Goal: Information Seeking & Learning: Learn about a topic

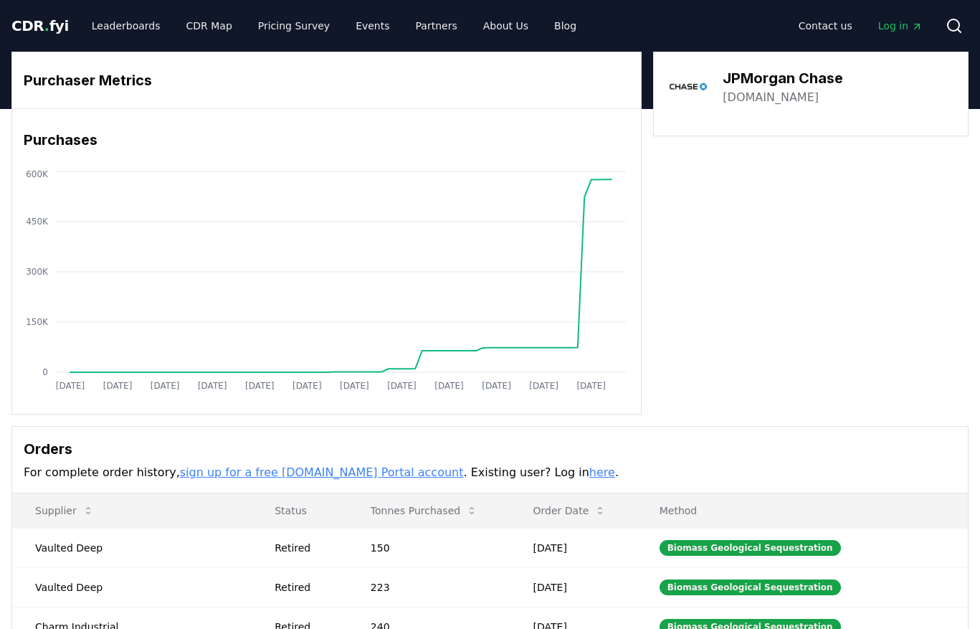
click at [908, 27] on span "Log in" at bounding box center [900, 26] width 44 height 14
click at [409, 28] on link "Partners" at bounding box center [436, 26] width 65 height 26
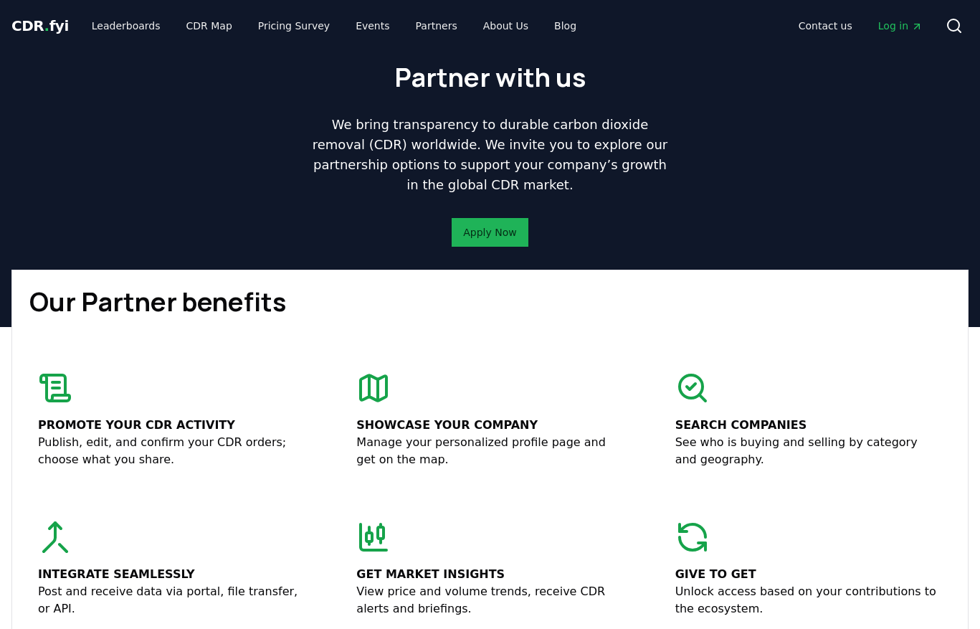
click at [482, 230] on link "Apply Now" at bounding box center [489, 232] width 53 height 14
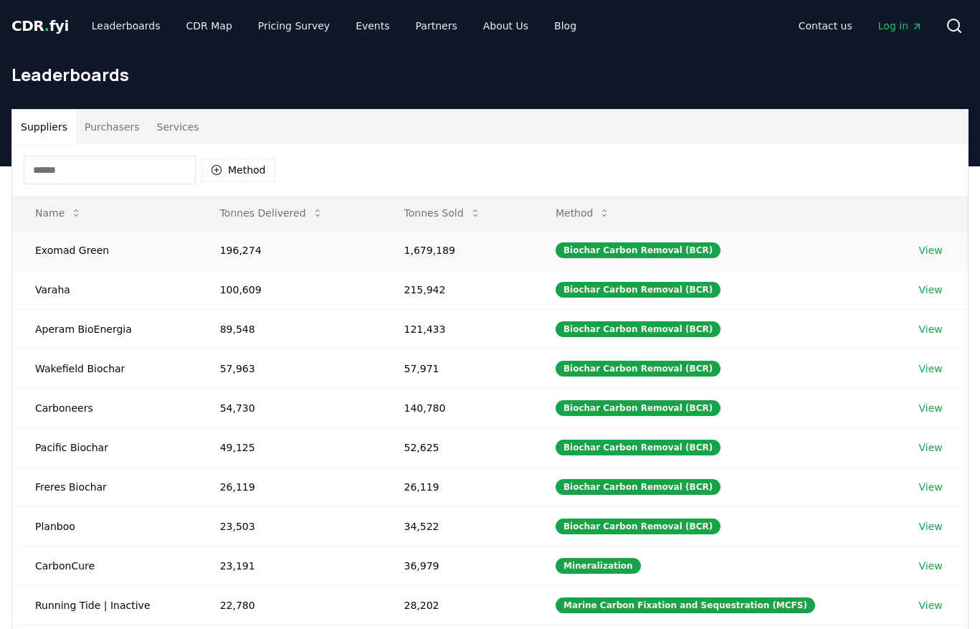
click at [934, 247] on link "View" at bounding box center [931, 250] width 24 height 14
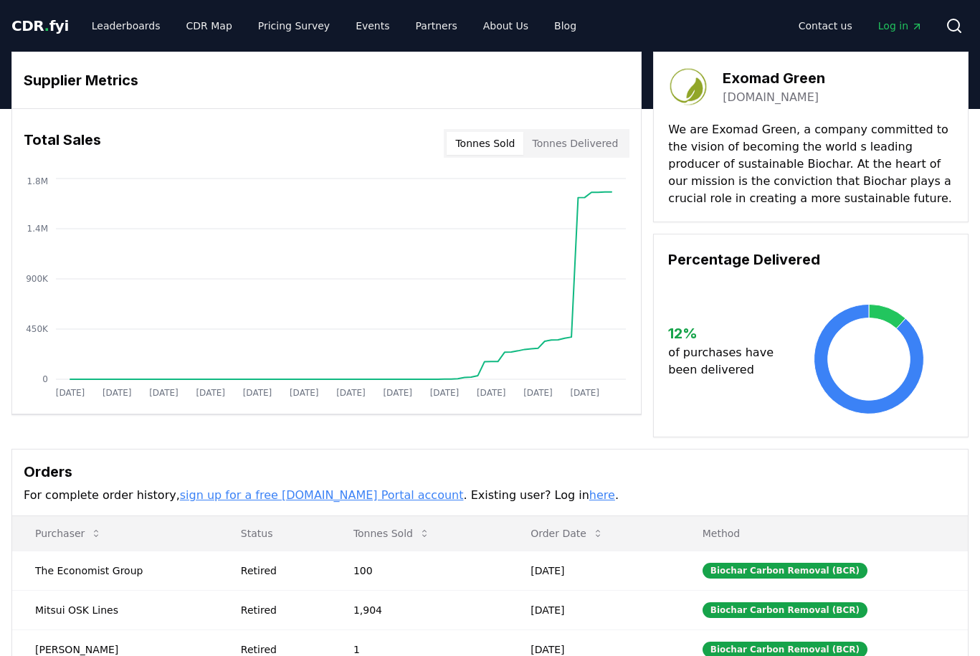
click at [573, 146] on button "Tonnes Delivered" at bounding box center [574, 143] width 103 height 23
click at [494, 153] on button "Tonnes Sold" at bounding box center [485, 143] width 77 height 23
click at [546, 150] on button "Tonnes Delivered" at bounding box center [574, 143] width 103 height 23
click at [480, 142] on button "Tonnes Sold" at bounding box center [485, 143] width 77 height 23
click at [564, 141] on button "Tonnes Delivered" at bounding box center [574, 143] width 103 height 23
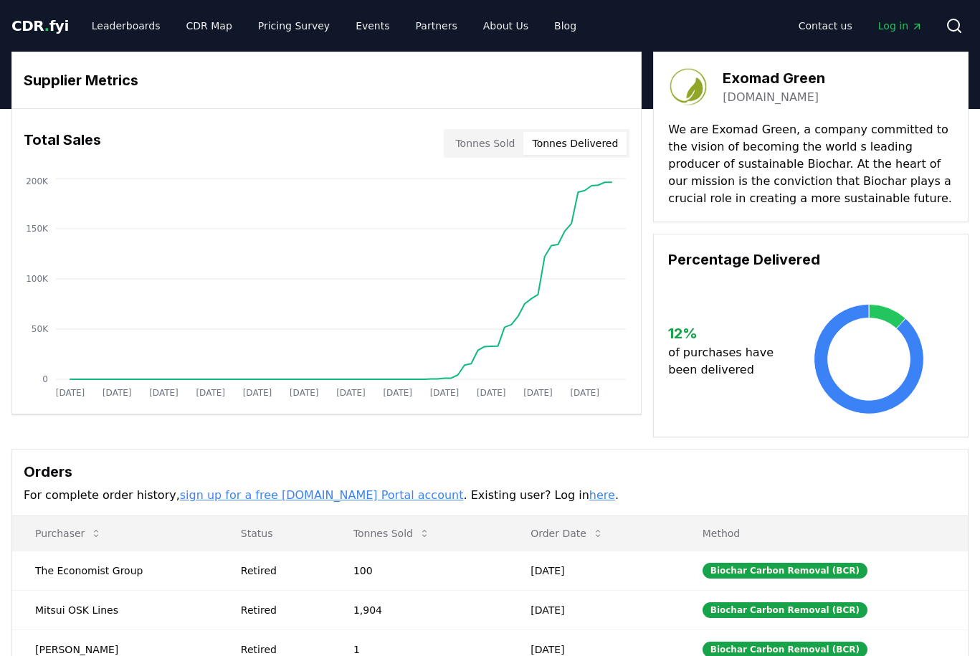
click at [504, 143] on button "Tonnes Sold" at bounding box center [485, 143] width 77 height 23
click at [533, 144] on button "Tonnes Delivered" at bounding box center [574, 143] width 103 height 23
click at [500, 146] on button "Tonnes Sold" at bounding box center [485, 143] width 77 height 23
click at [126, 27] on link "Leaderboards" at bounding box center [126, 26] width 92 height 26
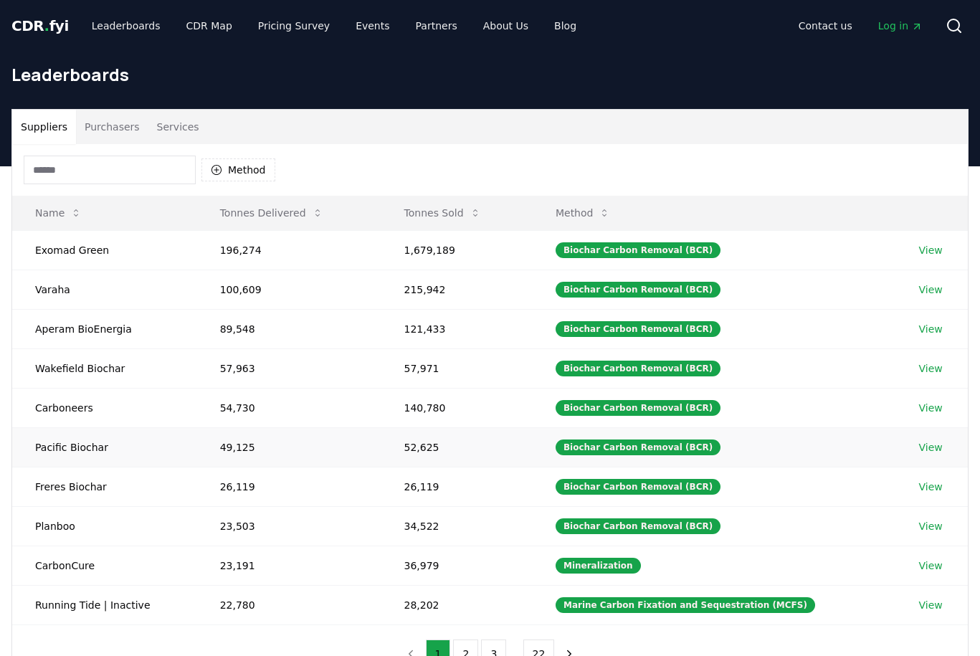
click at [79, 446] on td "Pacific Biochar" at bounding box center [104, 446] width 185 height 39
click at [931, 452] on link "View" at bounding box center [931, 447] width 24 height 14
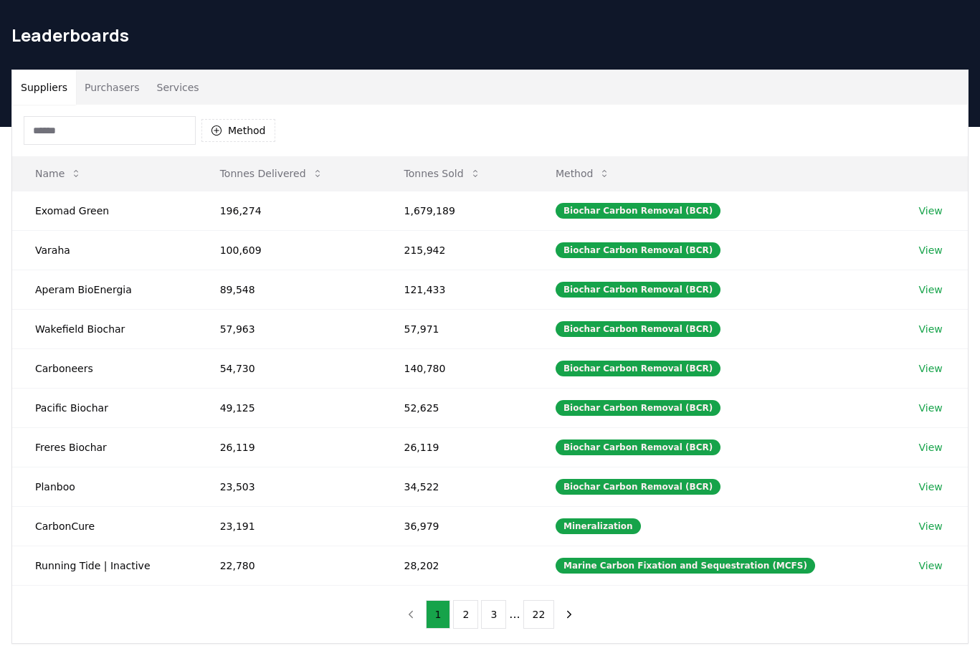
scroll to position [114, 0]
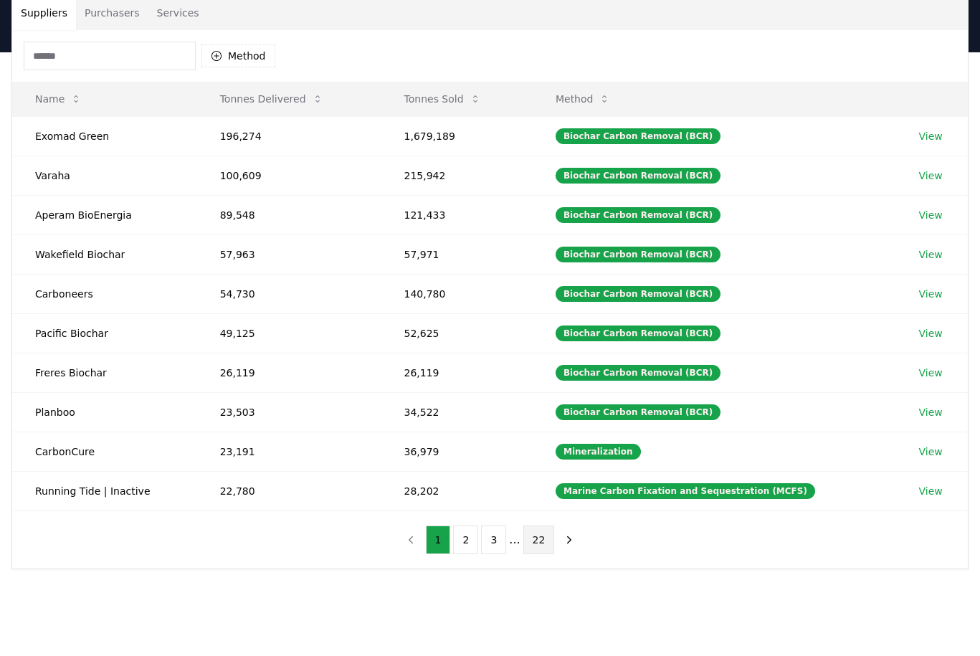
click at [540, 539] on button "22" at bounding box center [539, 540] width 32 height 29
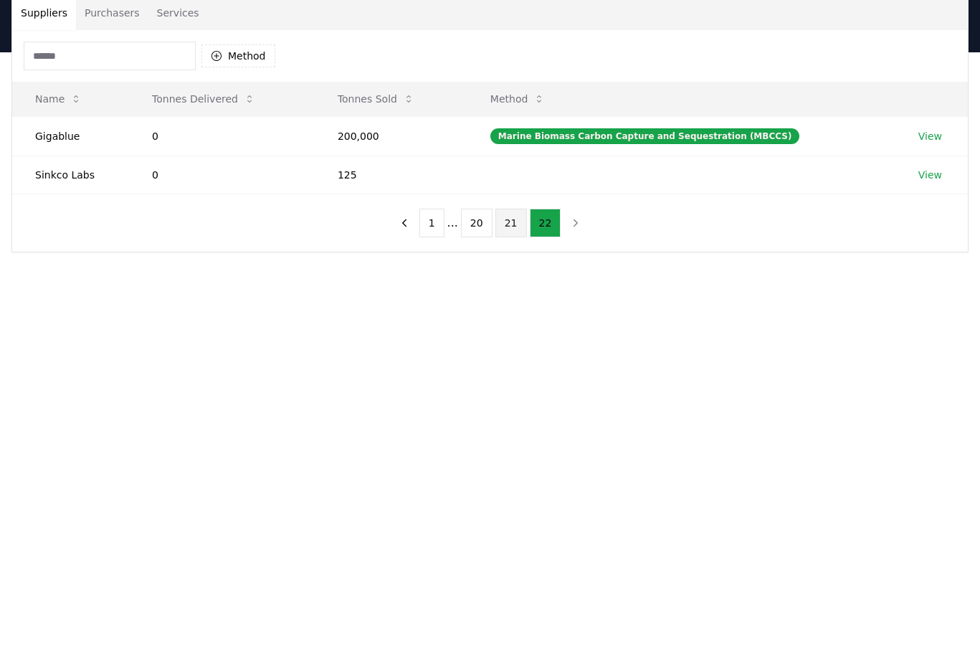
click at [503, 227] on button "21" at bounding box center [511, 223] width 32 height 29
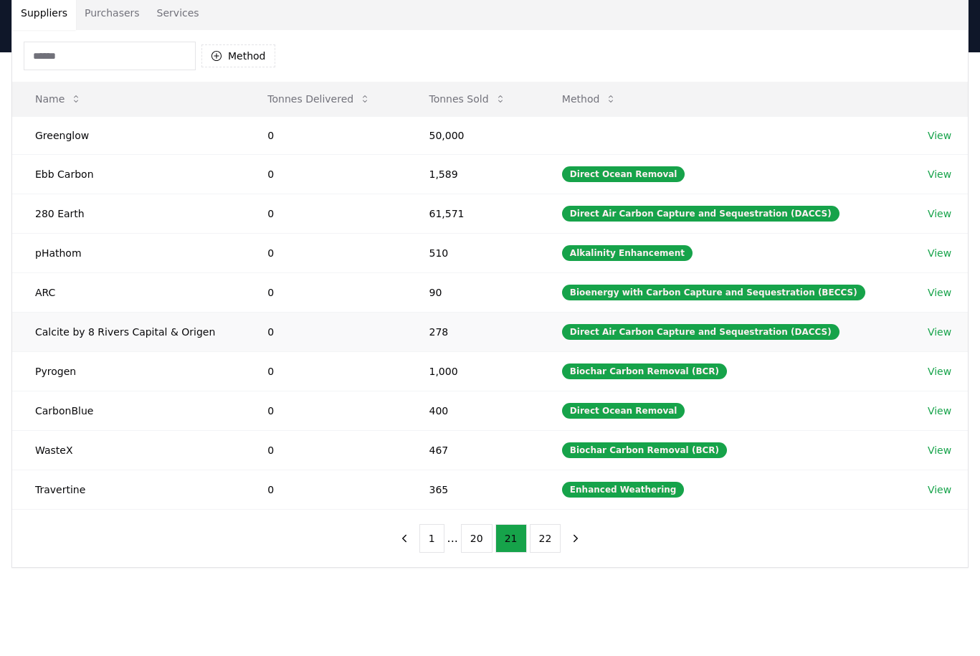
click at [935, 333] on link "View" at bounding box center [940, 332] width 24 height 14
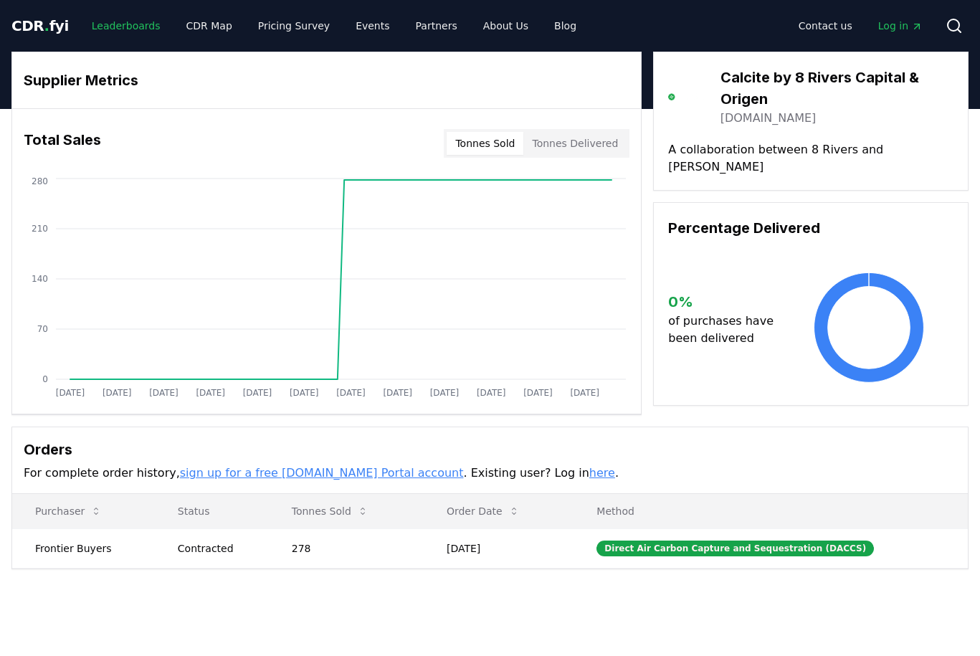
click at [121, 22] on link "Leaderboards" at bounding box center [126, 26] width 92 height 26
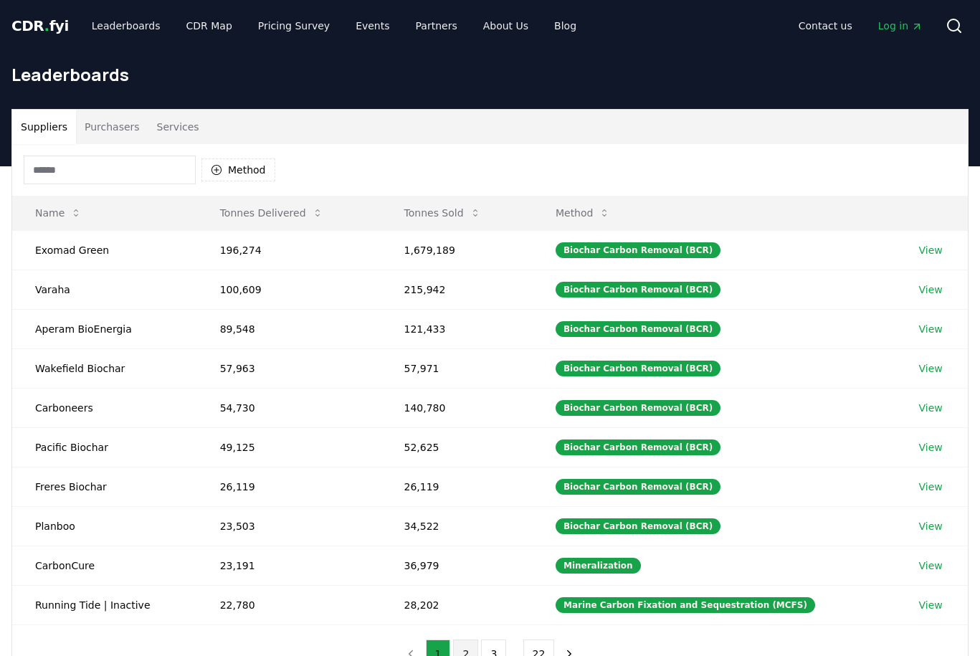
click at [473, 650] on button "2" at bounding box center [465, 654] width 25 height 29
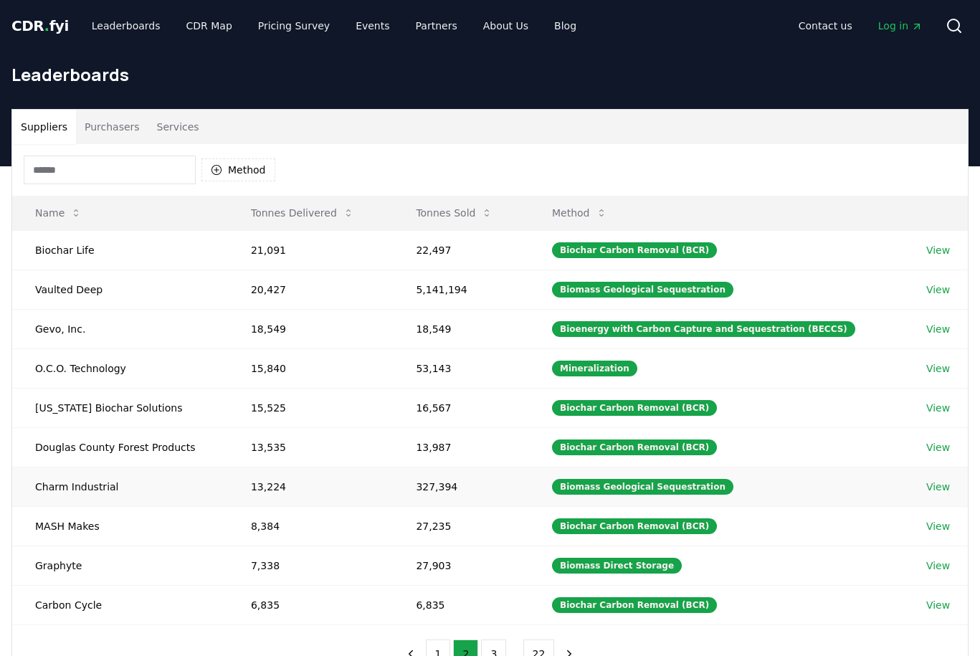
click at [937, 491] on link "View" at bounding box center [938, 487] width 24 height 14
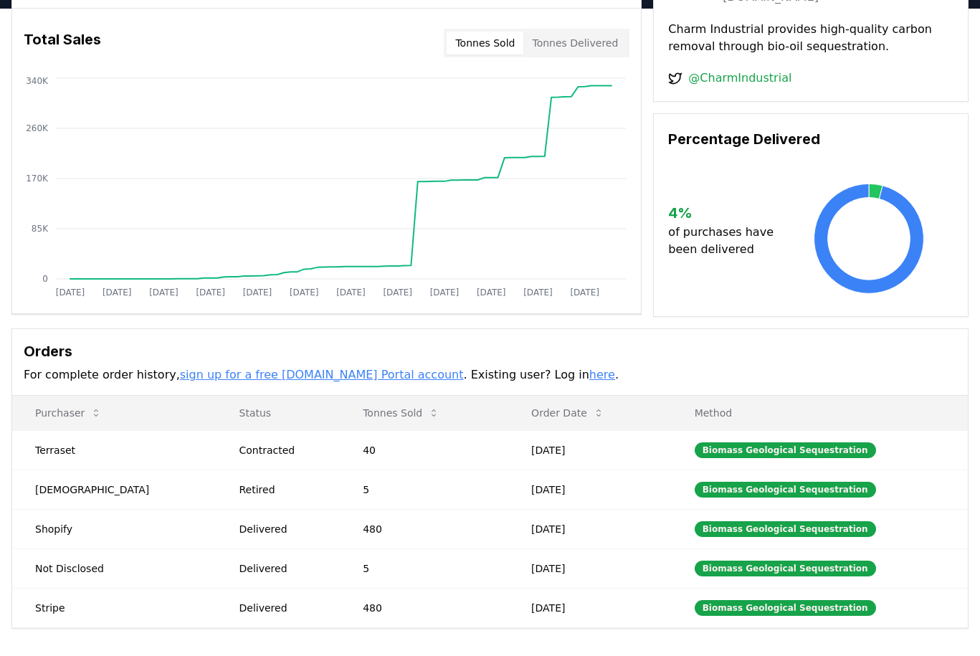
scroll to position [98, 0]
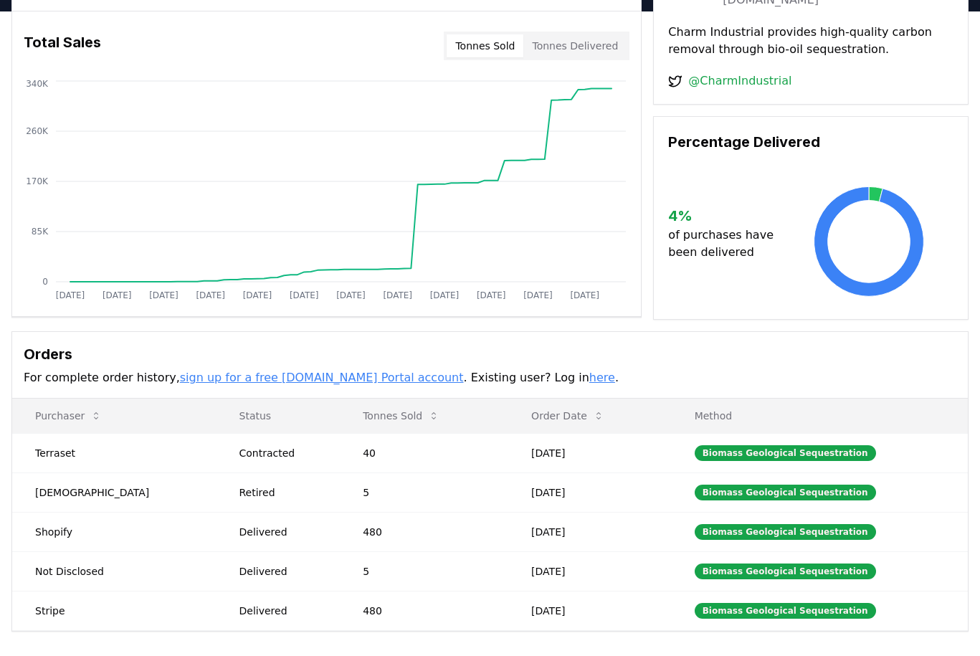
click at [662, 354] on h3 "Orders" at bounding box center [490, 354] width 933 height 22
